Goal: Browse casually

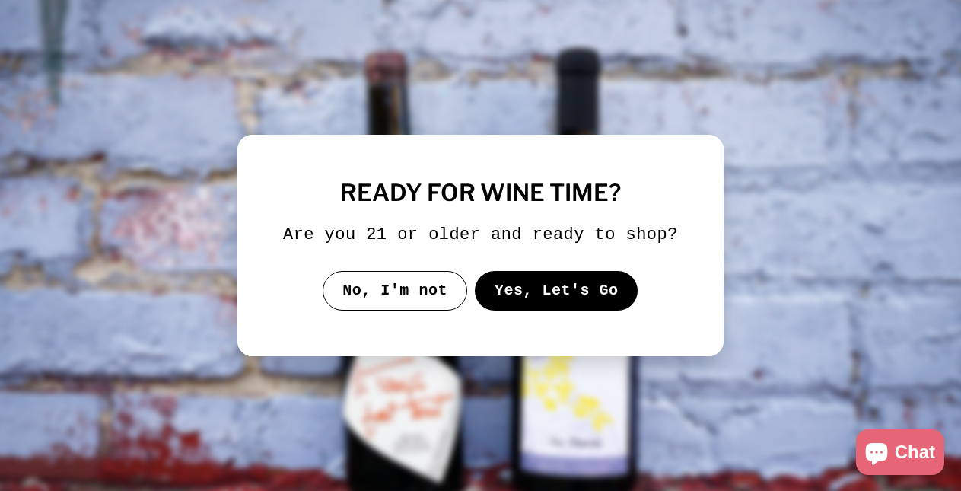
click at [534, 309] on button "Yes, Let's Go" at bounding box center [557, 291] width 164 height 40
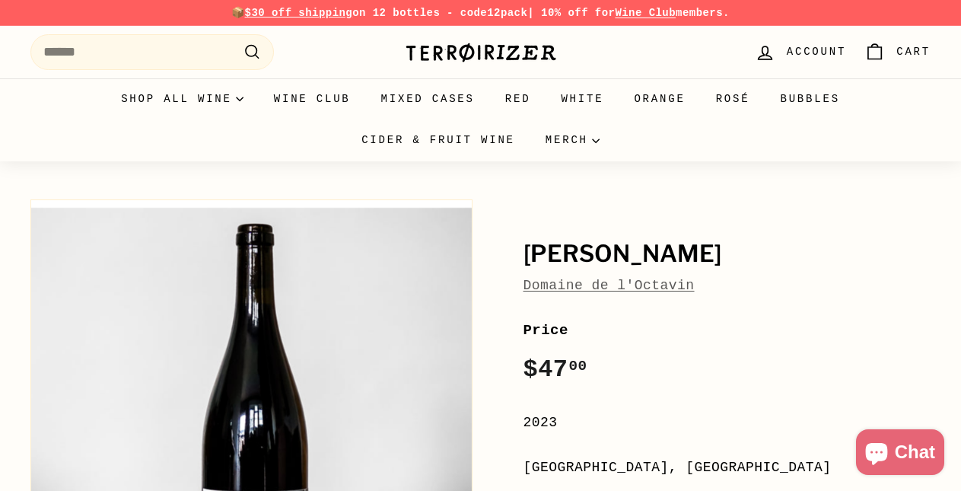
click at [481, 56] on img at bounding box center [481, 52] width 152 height 21
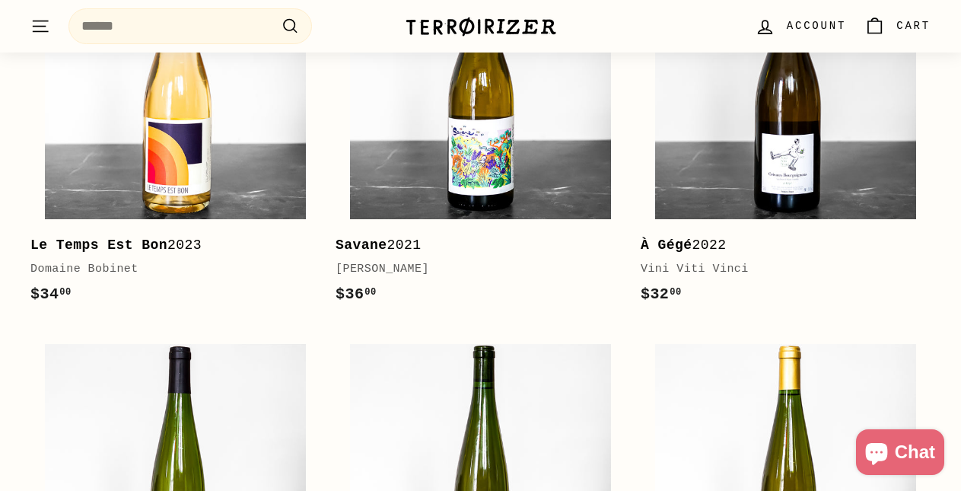
scroll to position [387, 0]
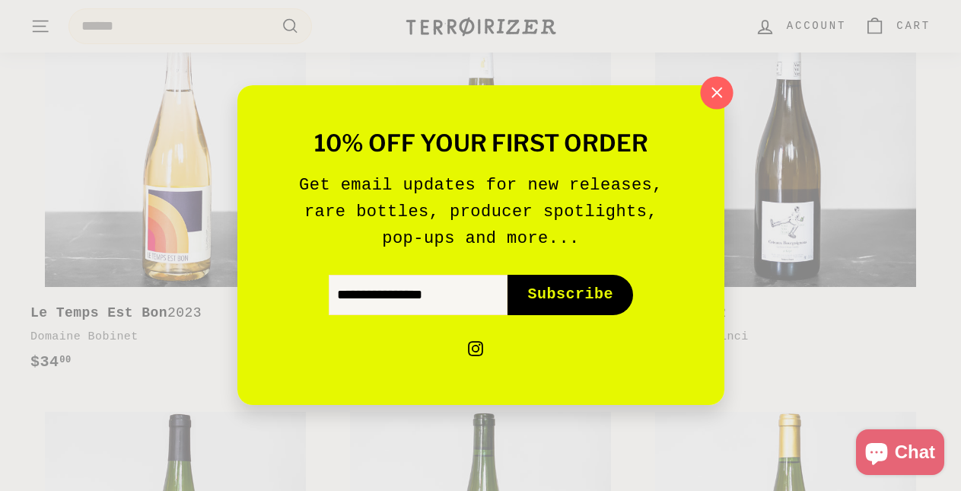
click at [729, 85] on button ""Close (esc)"" at bounding box center [716, 93] width 33 height 33
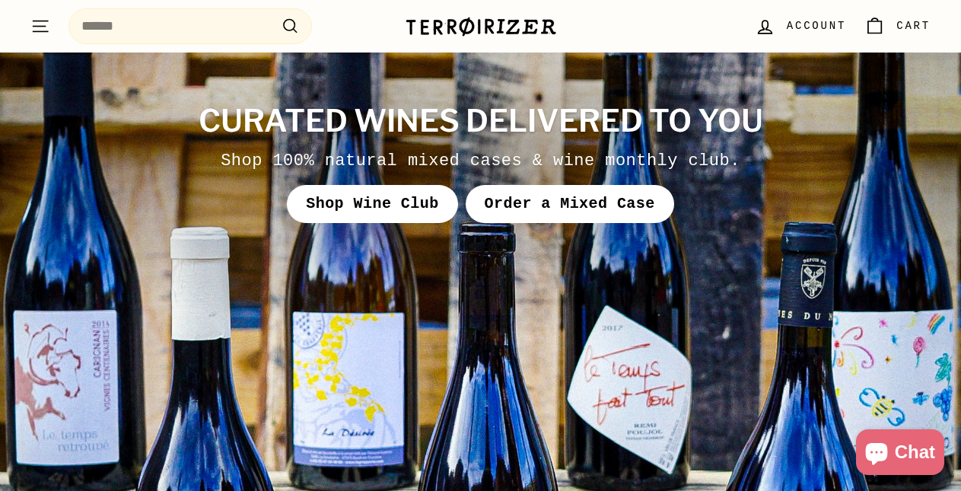
scroll to position [5211, 0]
